Goal: Transaction & Acquisition: Purchase product/service

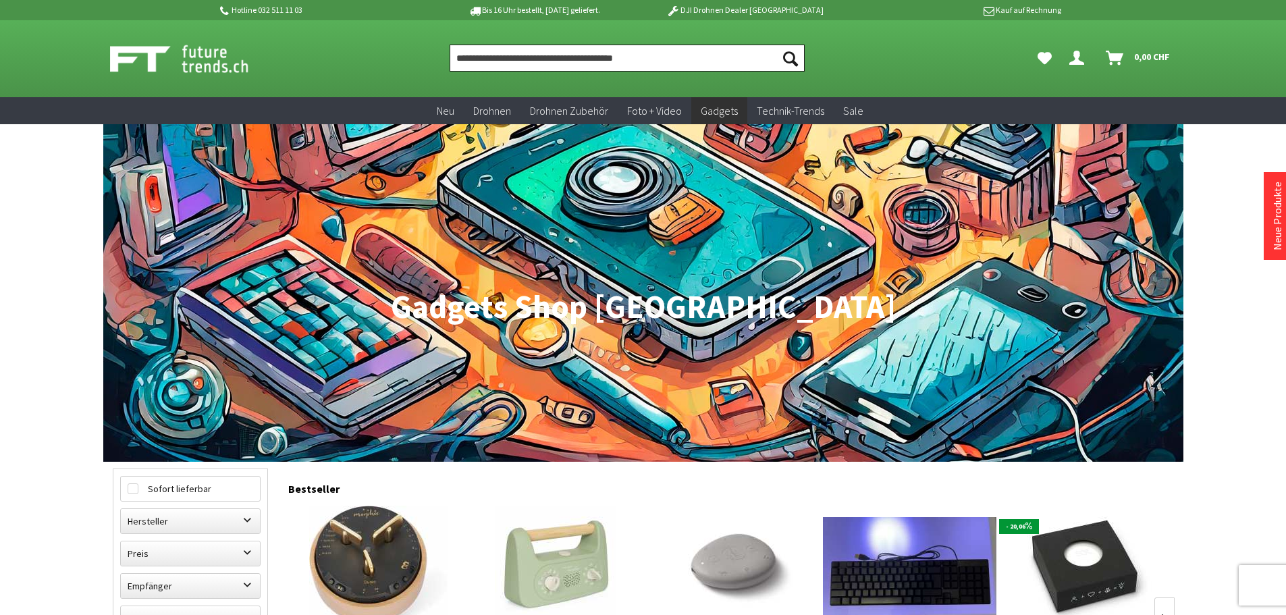
click at [550, 61] on input "Produkt, Marke, Kategorie, EAN, Artikelnummer…" at bounding box center [627, 58] width 355 height 27
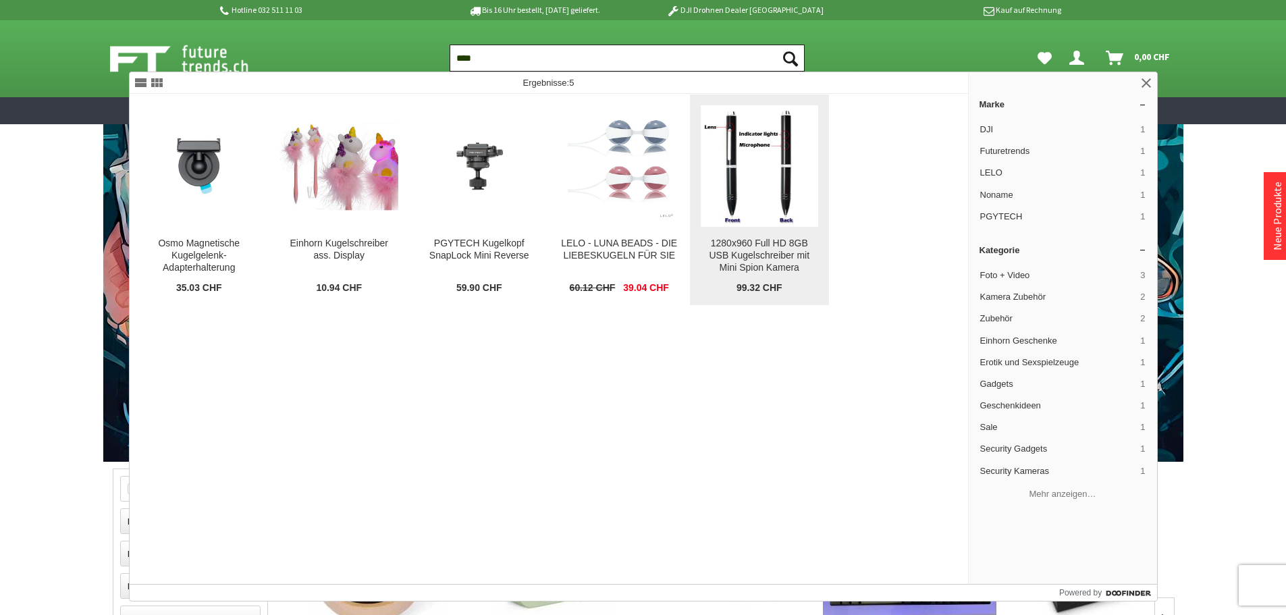
type input "****"
click at [760, 197] on img at bounding box center [760, 166] width 118 height 118
